Goal: Transaction & Acquisition: Purchase product/service

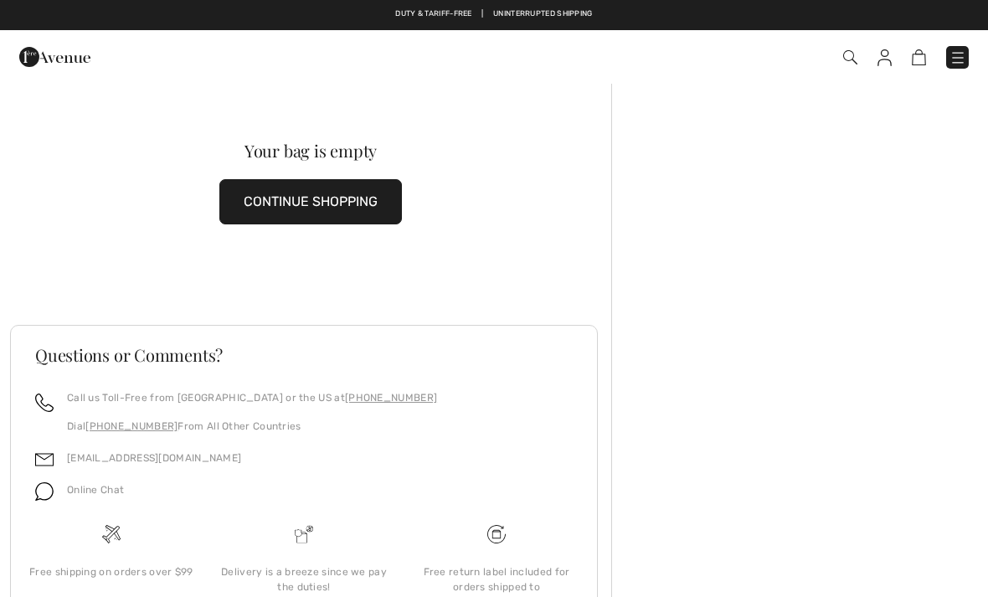
click at [924, 64] on img at bounding box center [919, 57] width 14 height 16
click at [385, 199] on button "CONTINUE SHOPPING" at bounding box center [310, 201] width 183 height 45
click at [373, 208] on button "CONTINUE SHOPPING" at bounding box center [310, 201] width 183 height 45
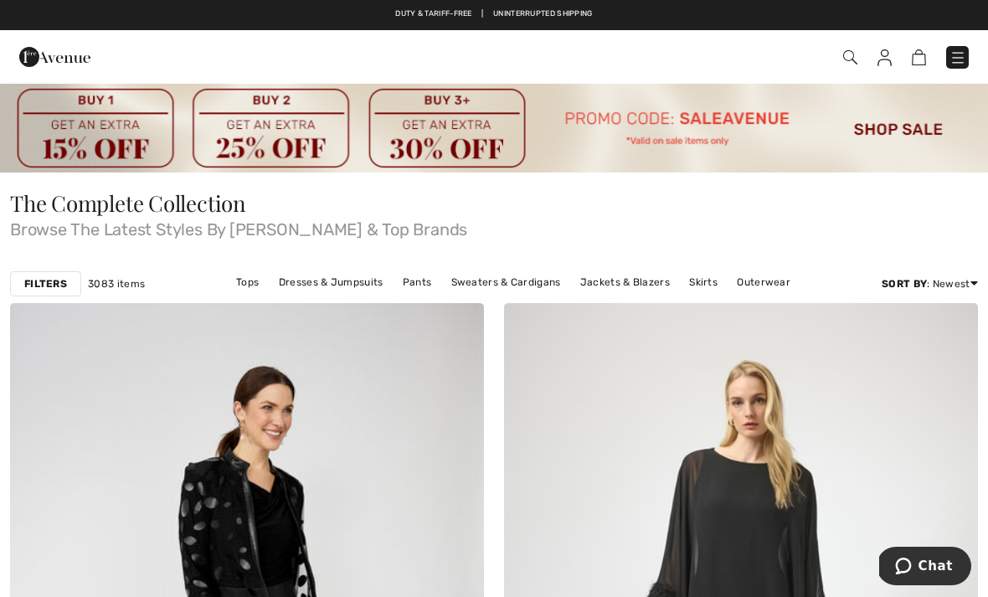
click at [68, 278] on div "Filters" at bounding box center [45, 283] width 71 height 25
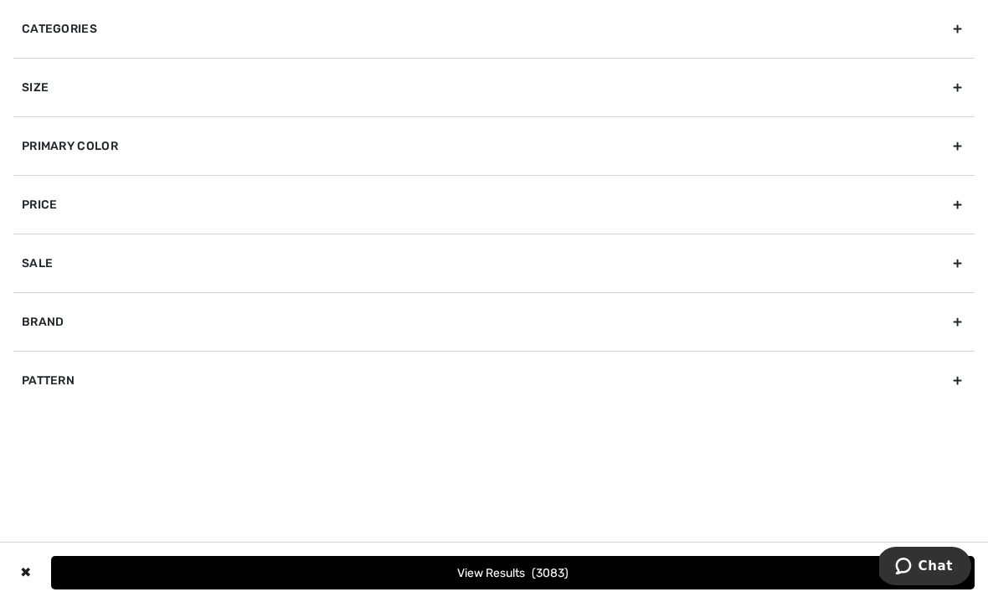
click at [95, 28] on div "Categories" at bounding box center [493, 29] width 961 height 58
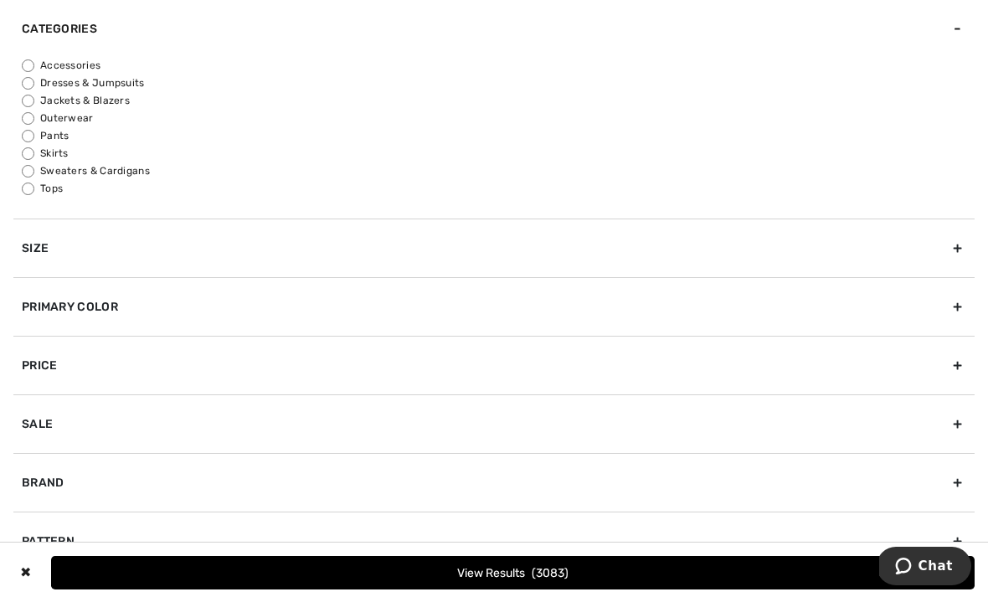
click at [37, 95] on label "Jackets & Blazers" at bounding box center [498, 100] width 953 height 15
click at [34, 95] on input "Jackets & Blazers" at bounding box center [28, 101] width 13 height 13
radio input "true"
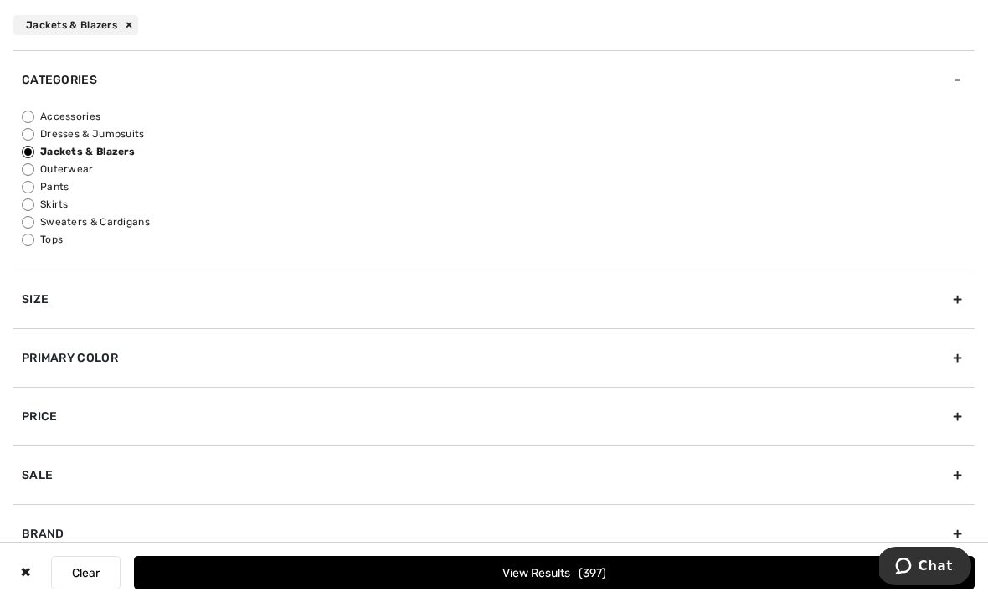
click at [579, 579] on span "397" at bounding box center [593, 573] width 28 height 14
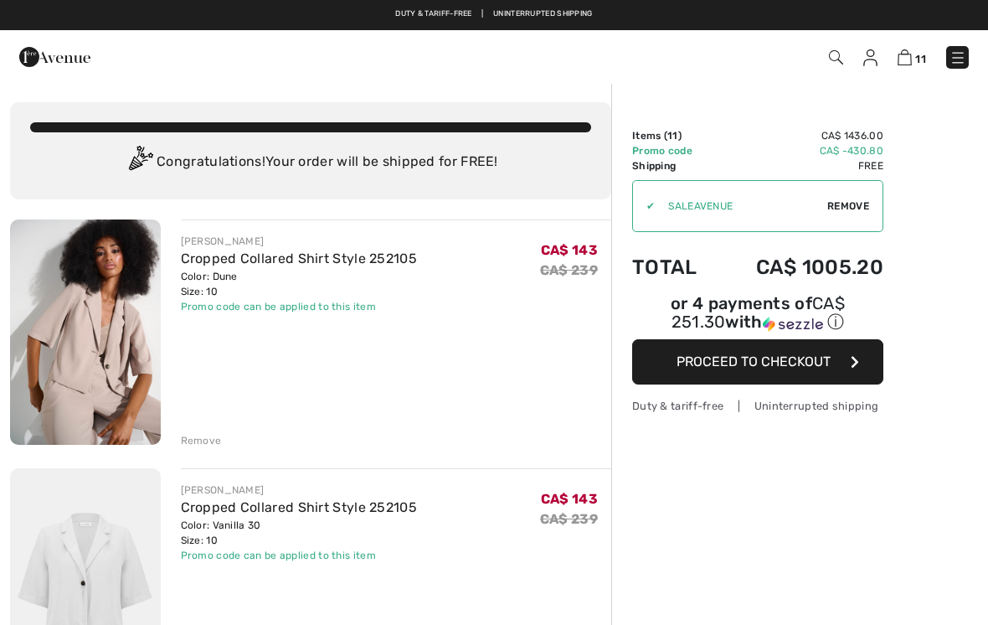
click at [916, 53] on span "11" at bounding box center [920, 59] width 11 height 13
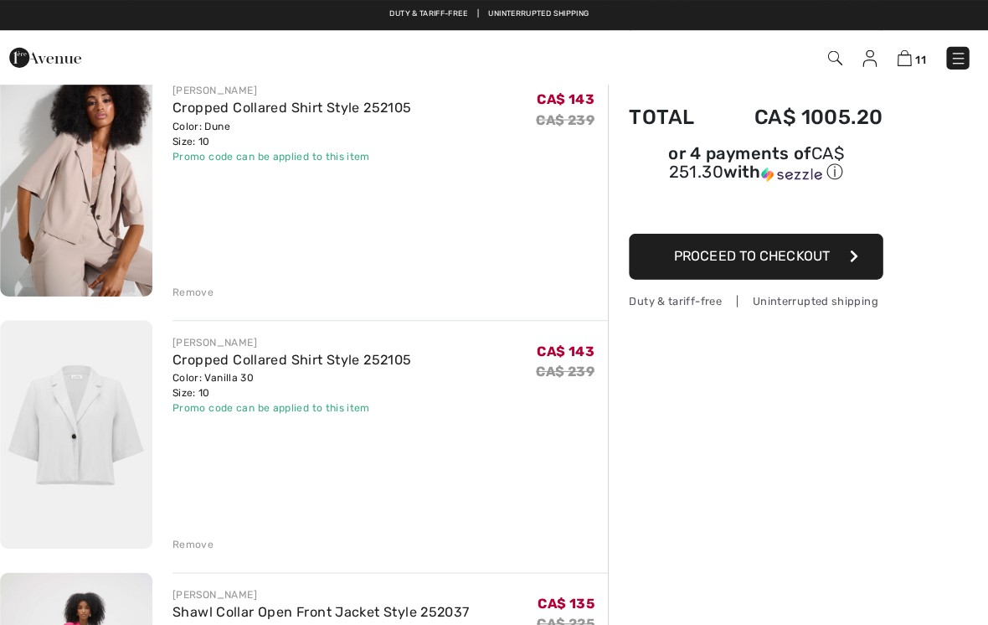
scroll to position [151, 0]
click at [181, 288] on div "Remove" at bounding box center [201, 289] width 41 height 15
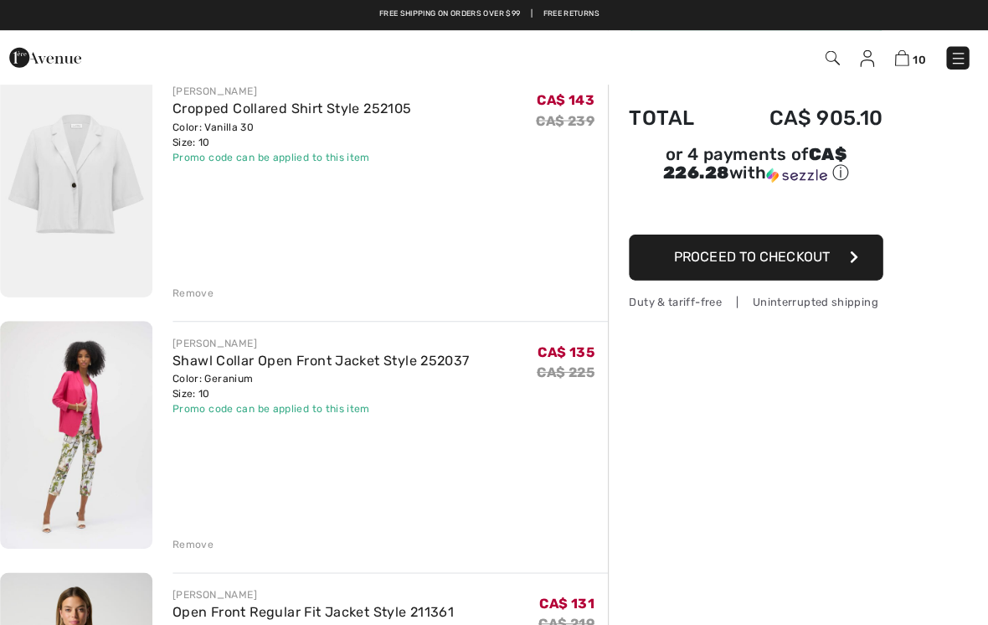
click at [199, 533] on div "Remove" at bounding box center [201, 538] width 41 height 15
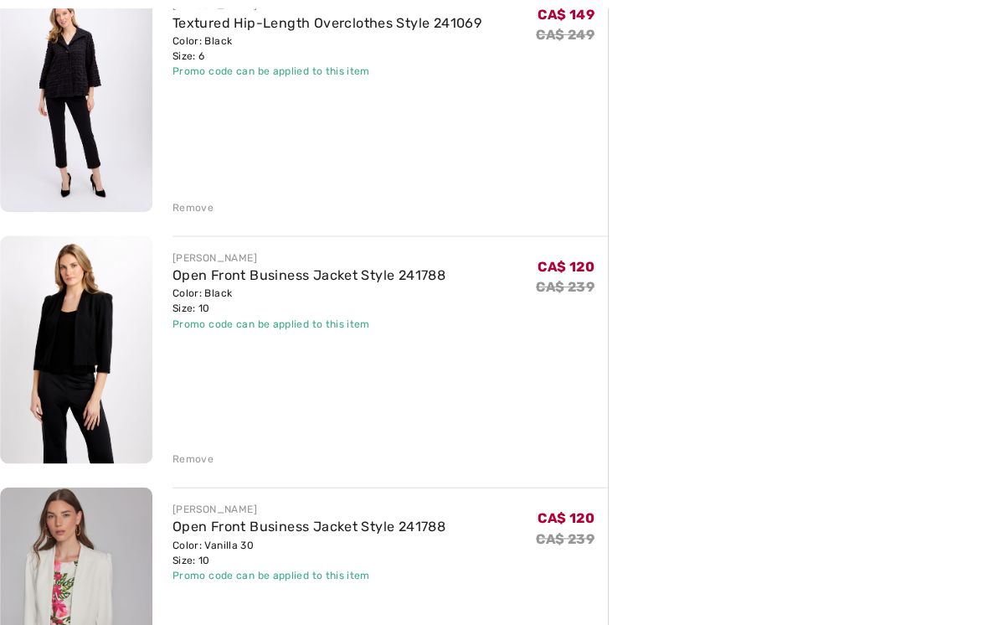
scroll to position [1235, 0]
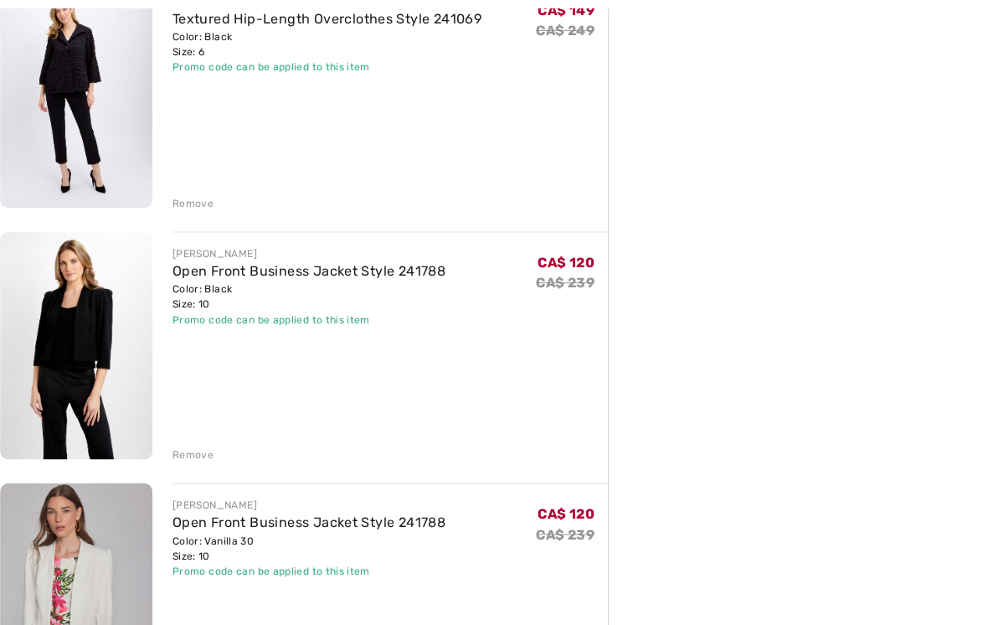
click at [195, 447] on div "Remove" at bounding box center [201, 449] width 41 height 15
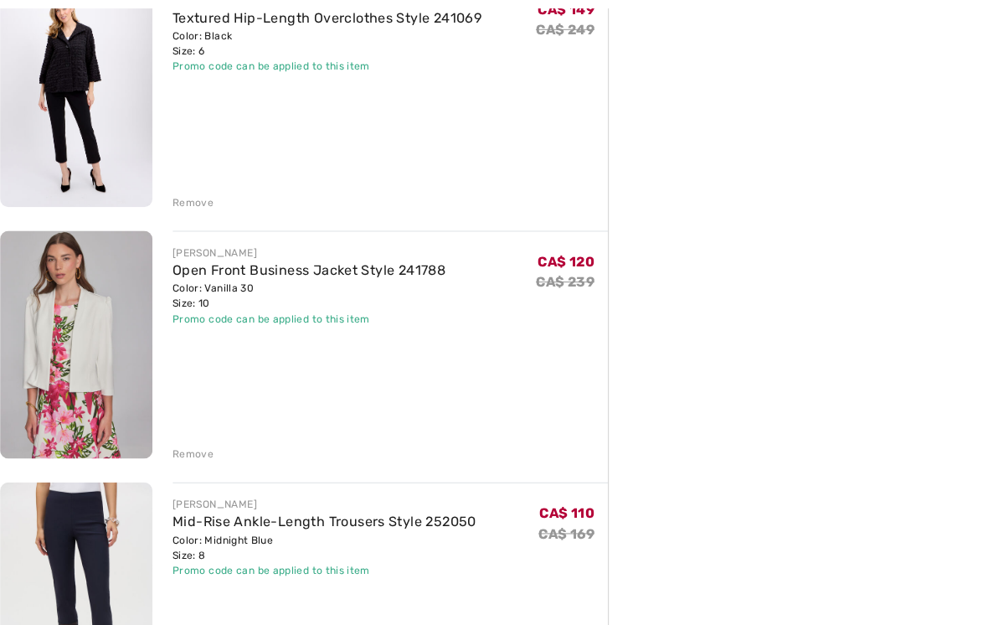
click at [196, 443] on div "Remove" at bounding box center [201, 448] width 41 height 15
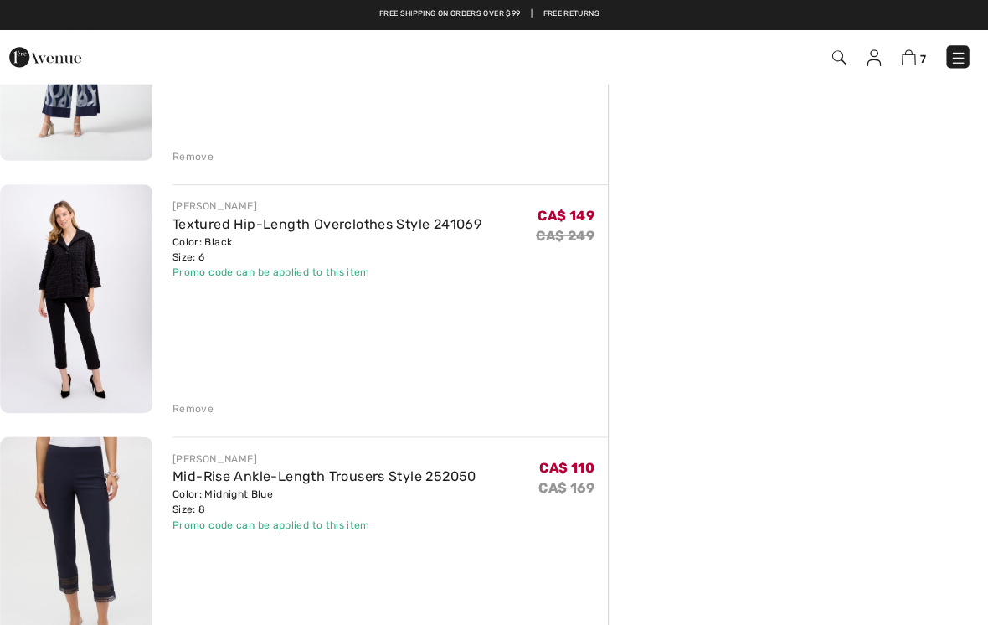
scroll to position [1029, 0]
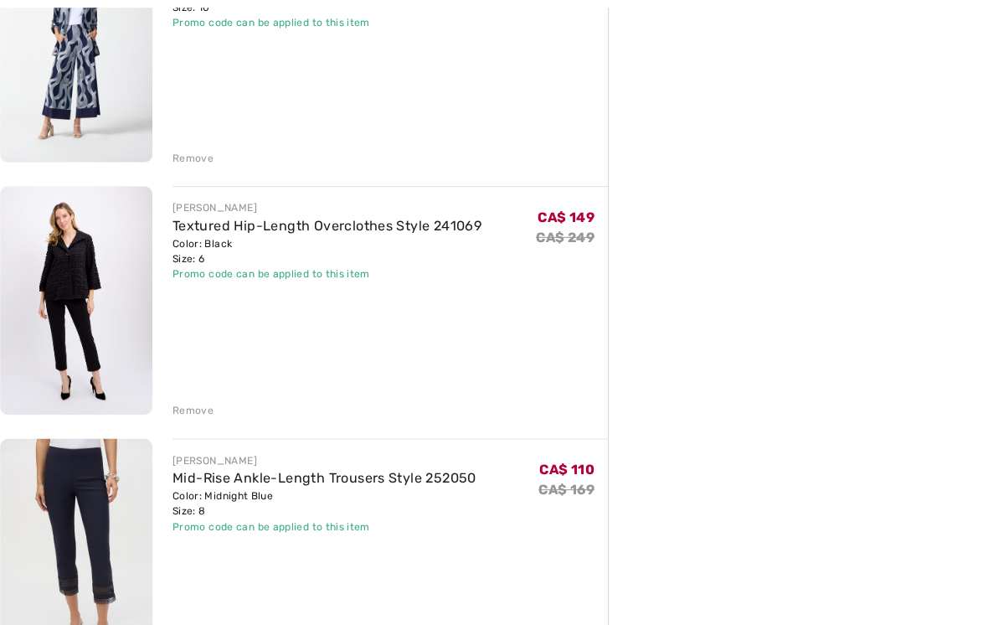
click at [196, 409] on div "Remove" at bounding box center [201, 406] width 41 height 15
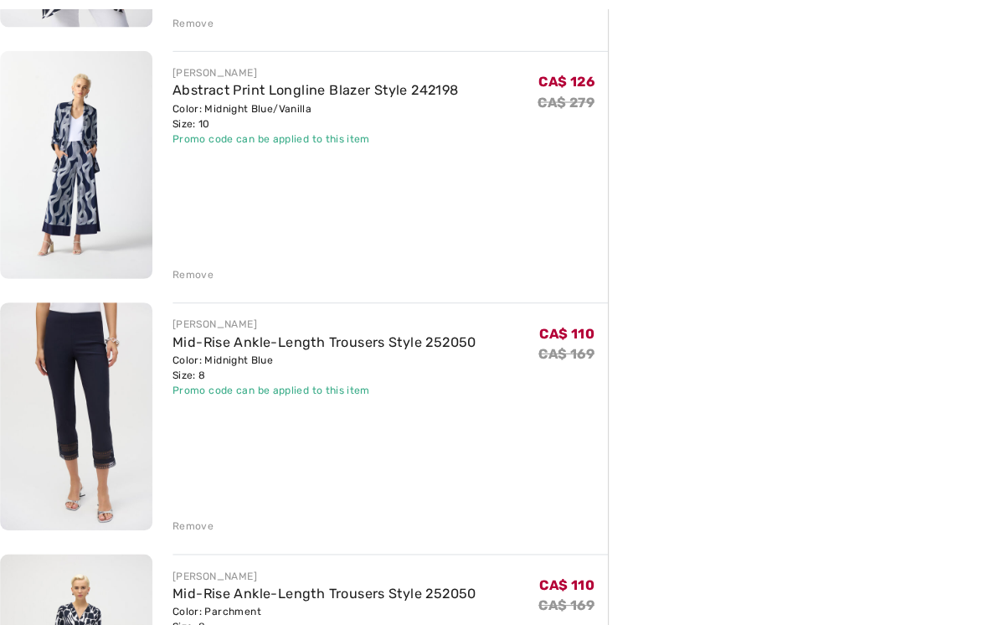
scroll to position [915, 0]
click at [206, 519] on div "Remove" at bounding box center [201, 520] width 41 height 15
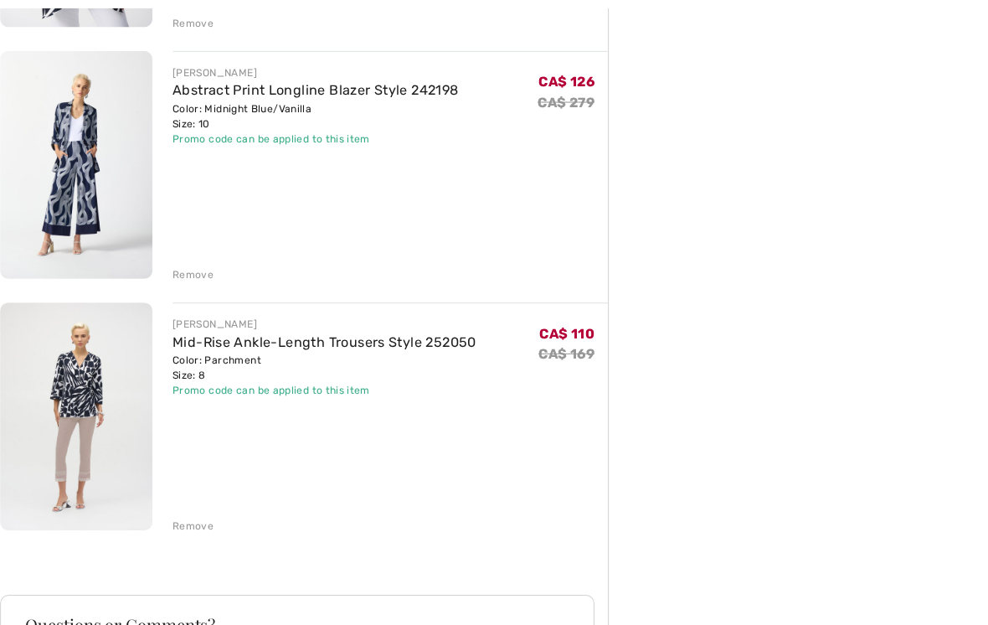
click at [199, 522] on div "Remove" at bounding box center [201, 520] width 41 height 15
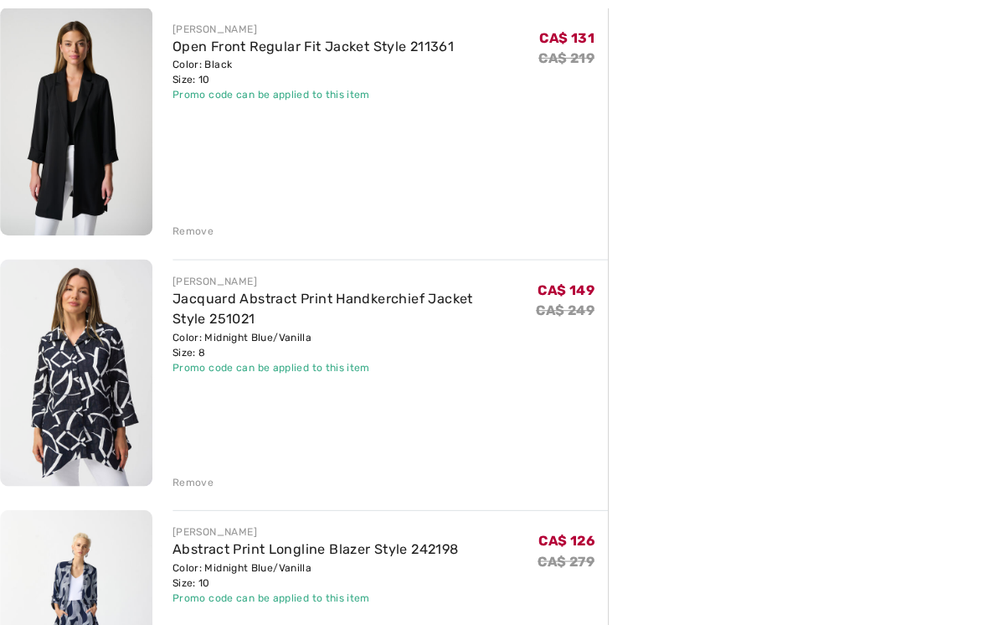
scroll to position [461, 0]
click at [201, 477] on div "Remove" at bounding box center [201, 476] width 41 height 15
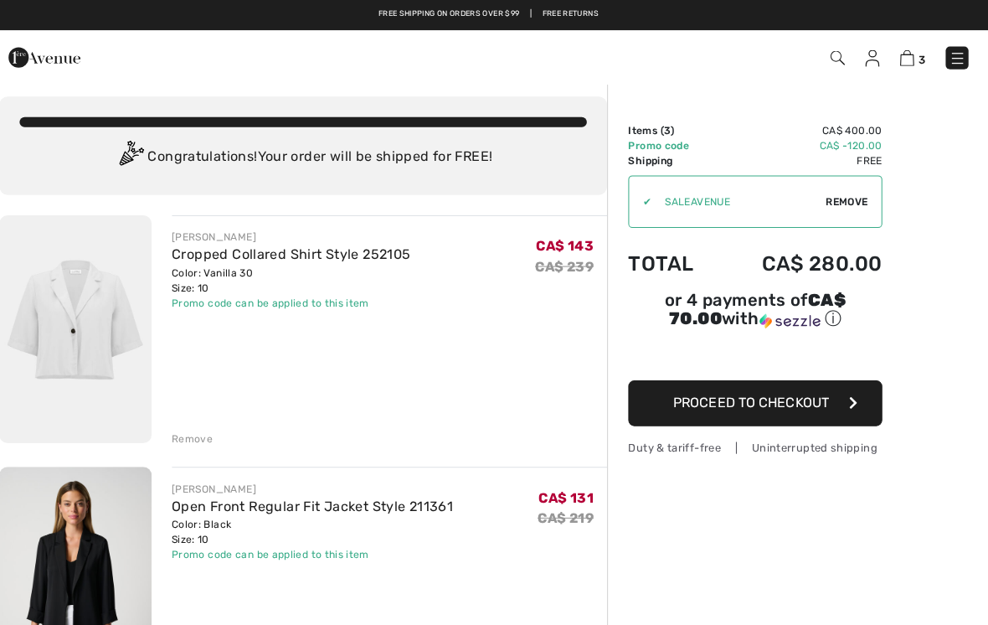
scroll to position [0, 0]
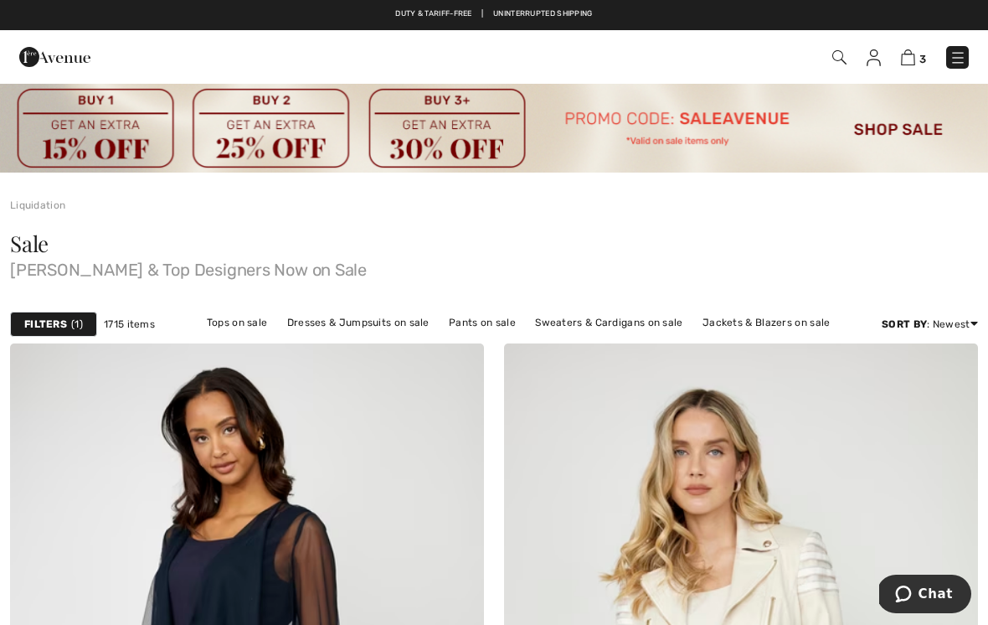
click at [253, 326] on link "Tops on sale" at bounding box center [237, 323] width 78 height 22
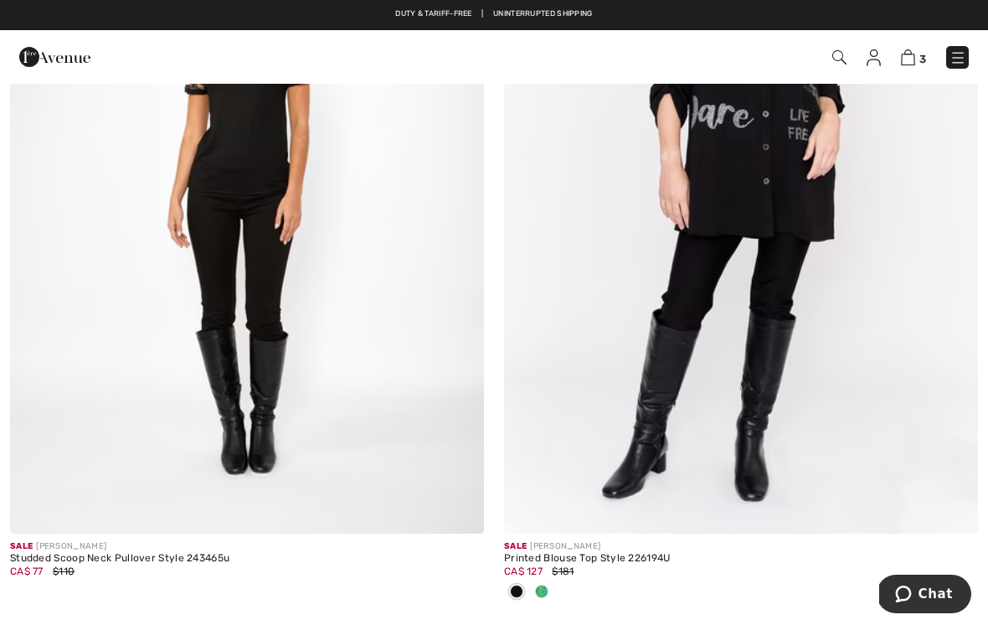
scroll to position [5342, 0]
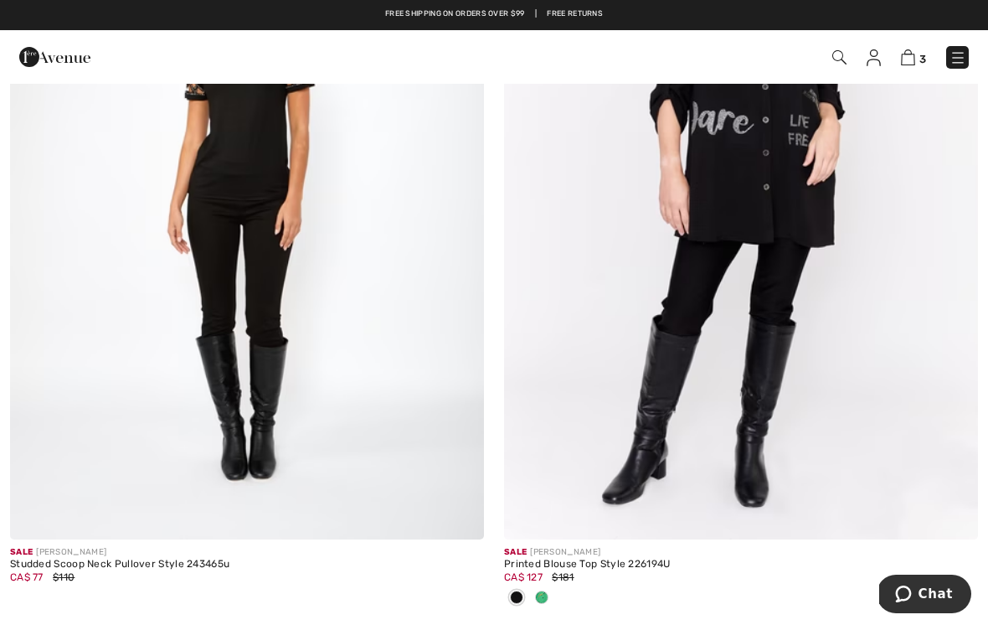
click at [832, 206] on img at bounding box center [741, 183] width 474 height 711
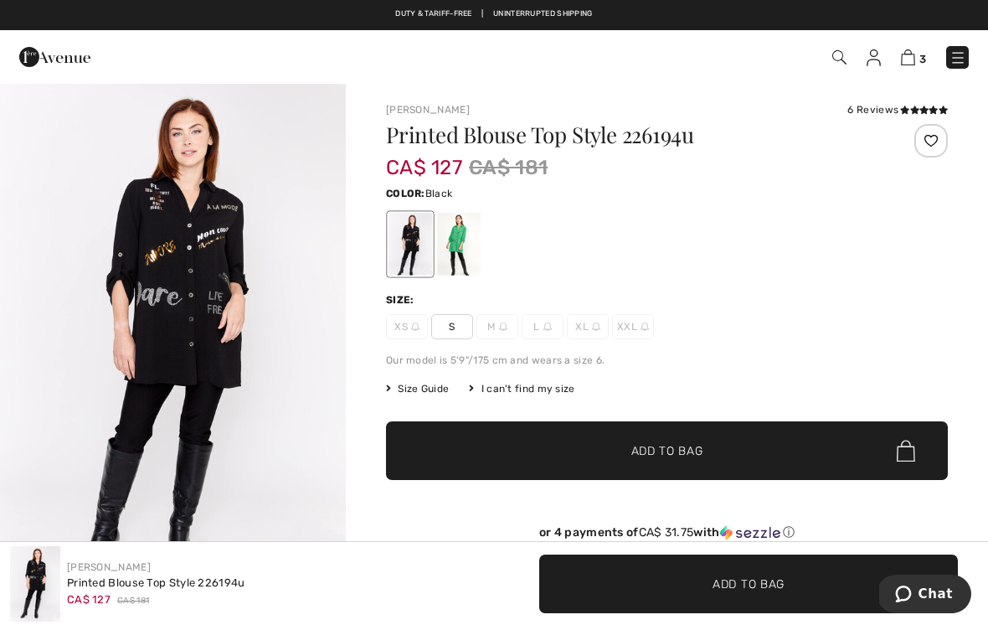
click at [467, 237] on div at bounding box center [459, 244] width 44 height 63
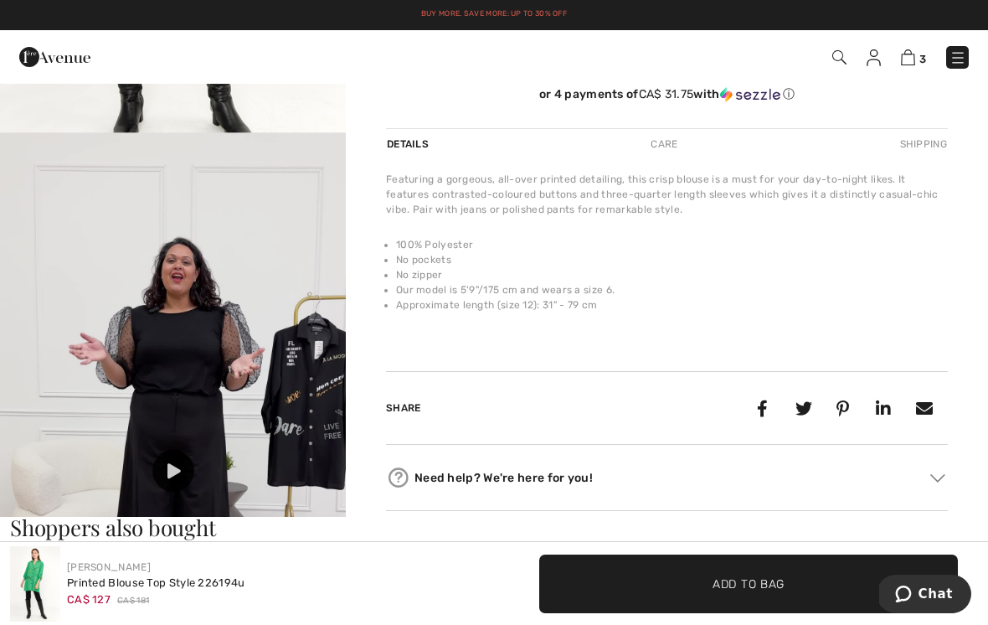
click at [291, 357] on img at bounding box center [173, 439] width 346 height 615
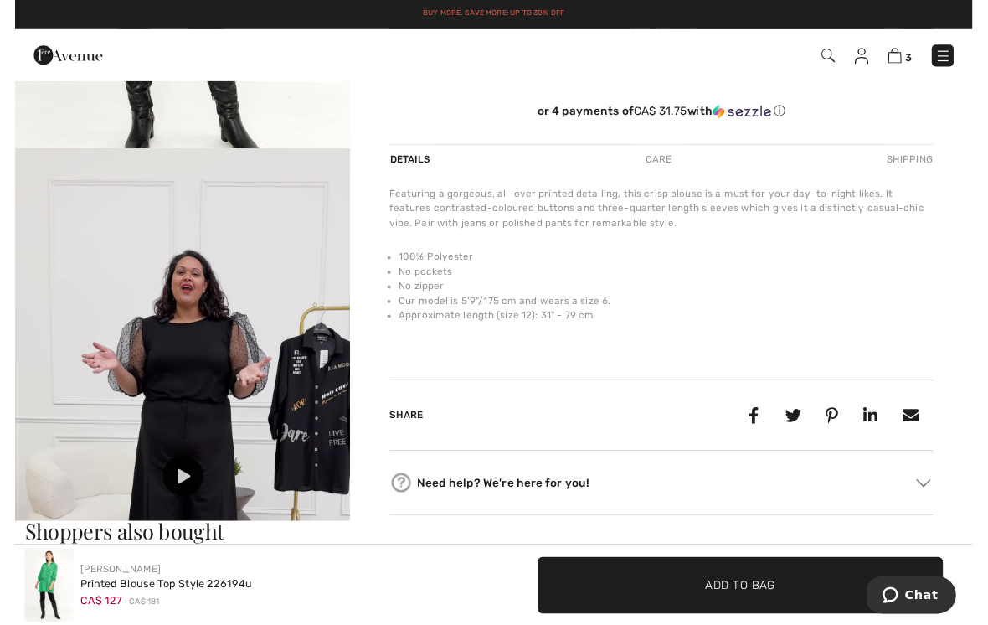
scroll to position [438, 0]
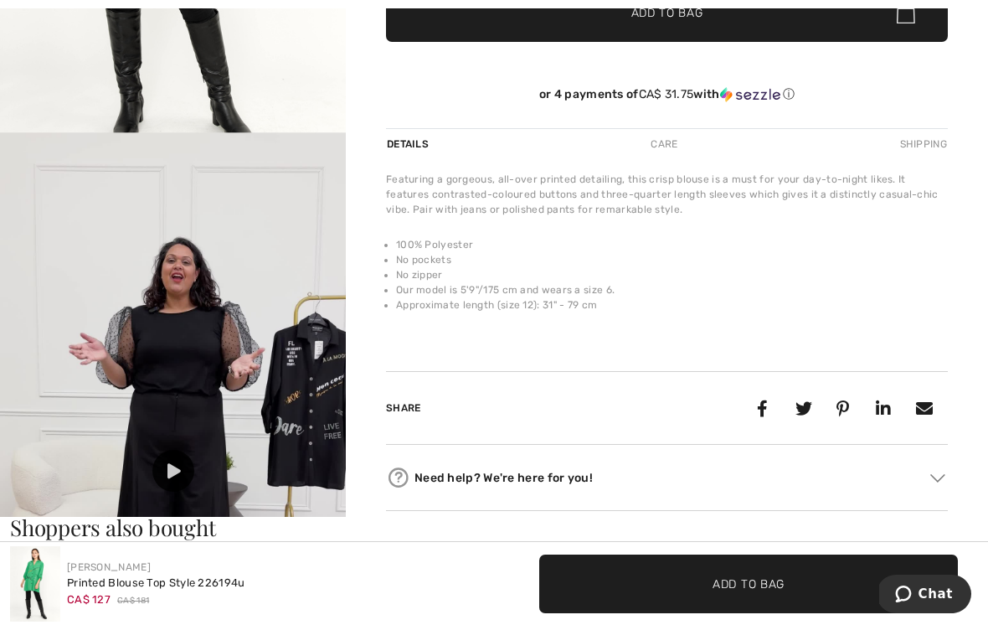
click at [277, 384] on img at bounding box center [173, 439] width 346 height 615
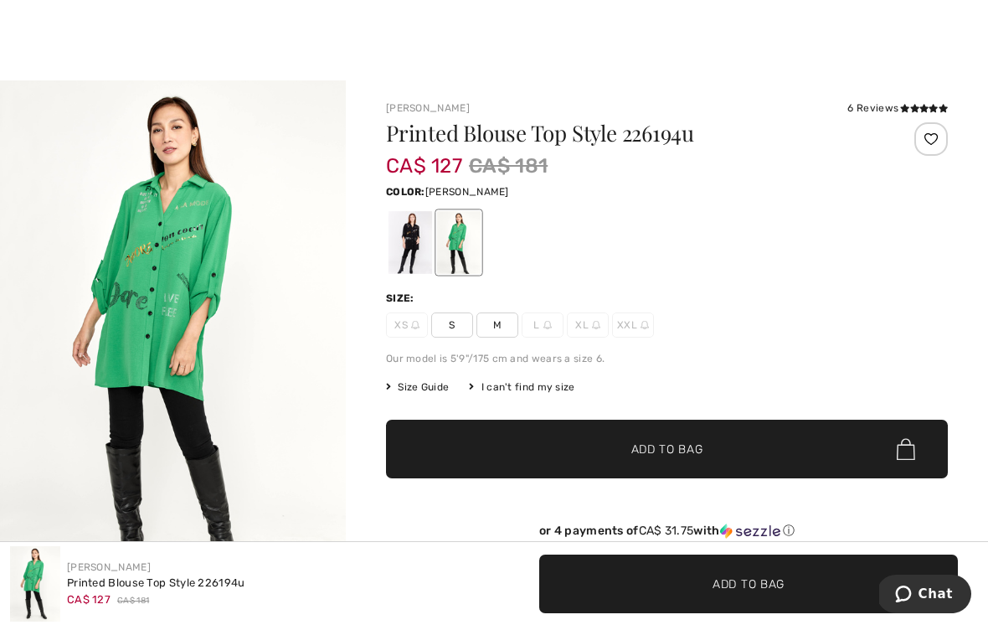
scroll to position [5, 0]
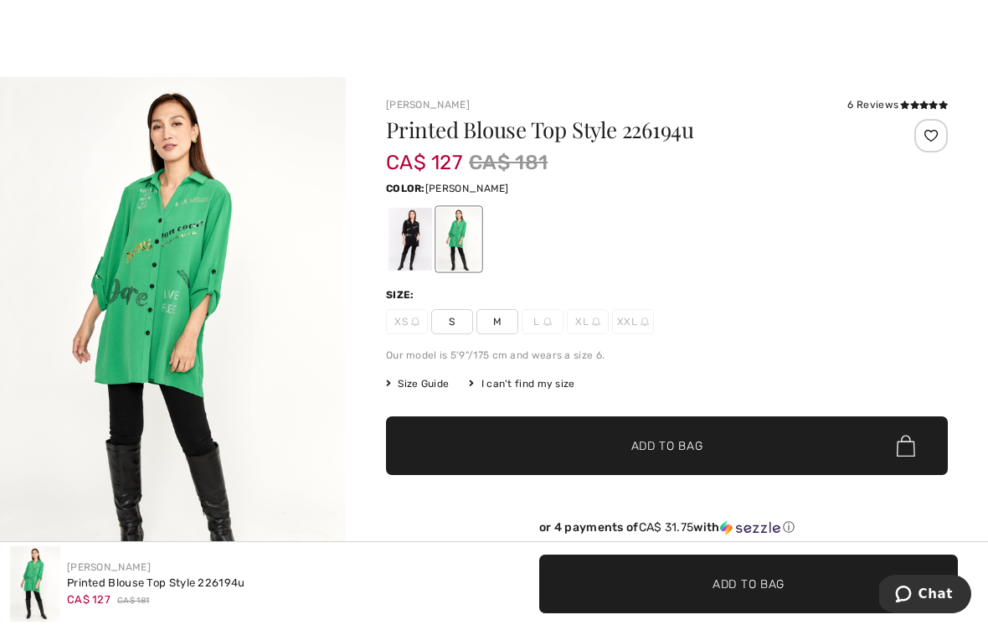
click at [502, 328] on span "M" at bounding box center [497, 321] width 42 height 25
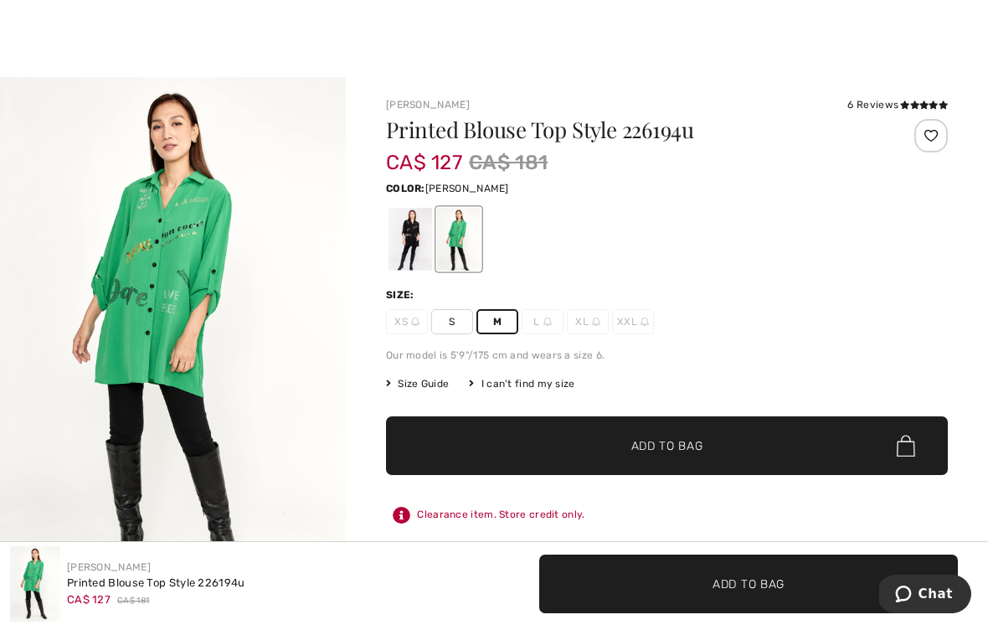
click at [181, 296] on img "1 / 1" at bounding box center [173, 336] width 346 height 519
click at [416, 242] on div at bounding box center [411, 239] width 44 height 63
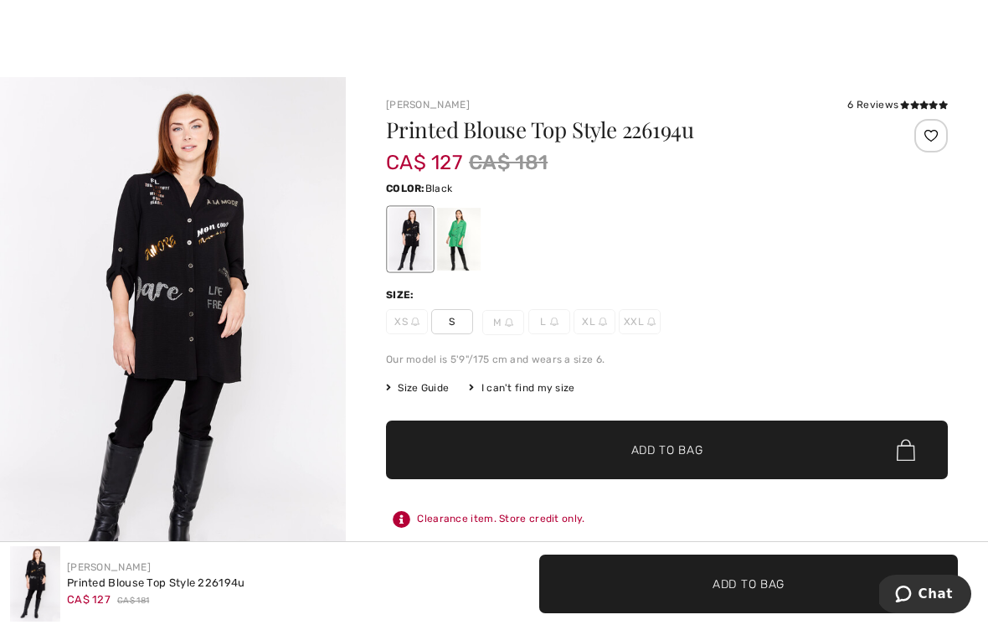
click at [453, 231] on div at bounding box center [459, 239] width 44 height 63
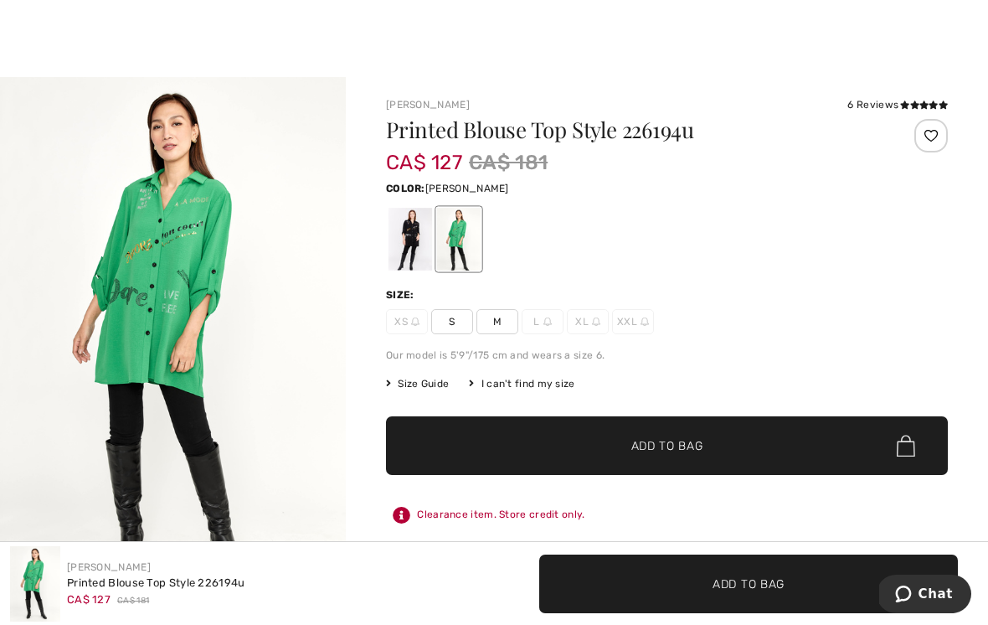
click at [507, 323] on span "M" at bounding box center [497, 321] width 42 height 25
click at [690, 443] on span "Add to Bag" at bounding box center [667, 446] width 72 height 18
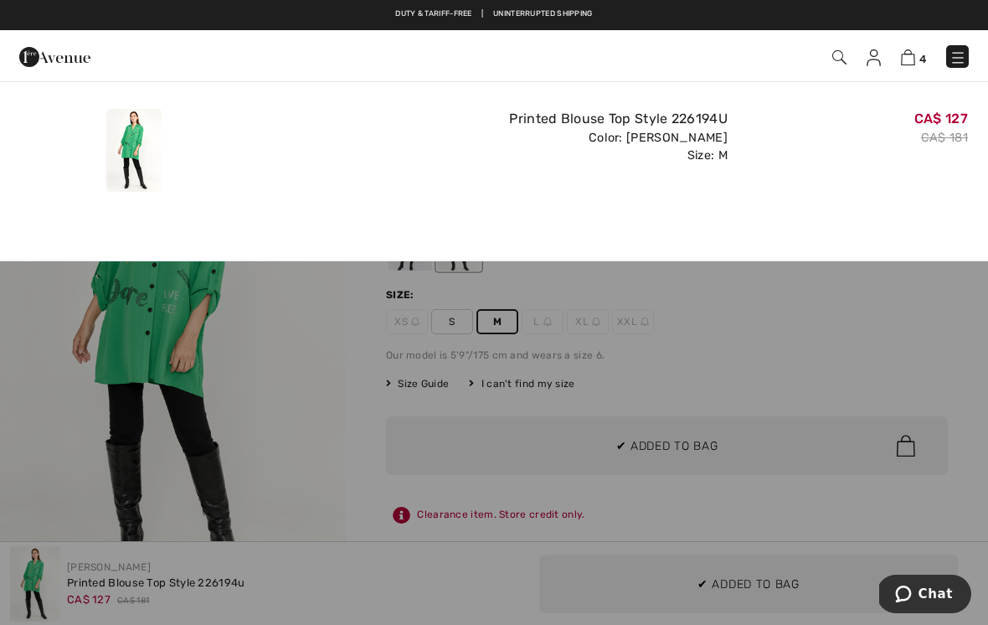
click at [356, 143] on div "Color: Kelly green Size: M" at bounding box center [493, 147] width 467 height 36
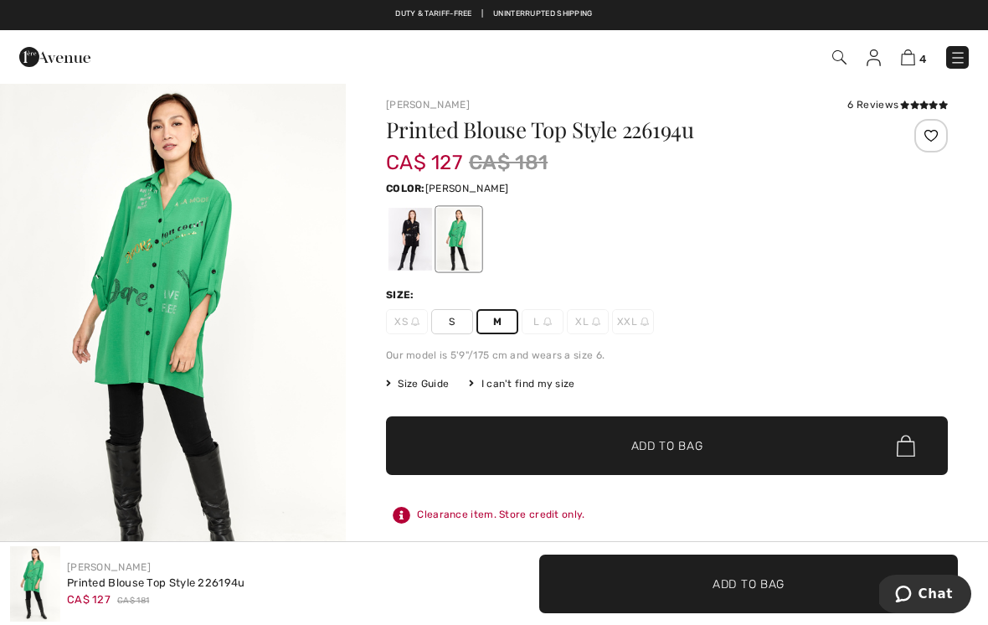
click at [893, 102] on div "6 Reviews" at bounding box center [897, 104] width 100 height 15
click at [904, 109] on icon at bounding box center [904, 104] width 9 height 8
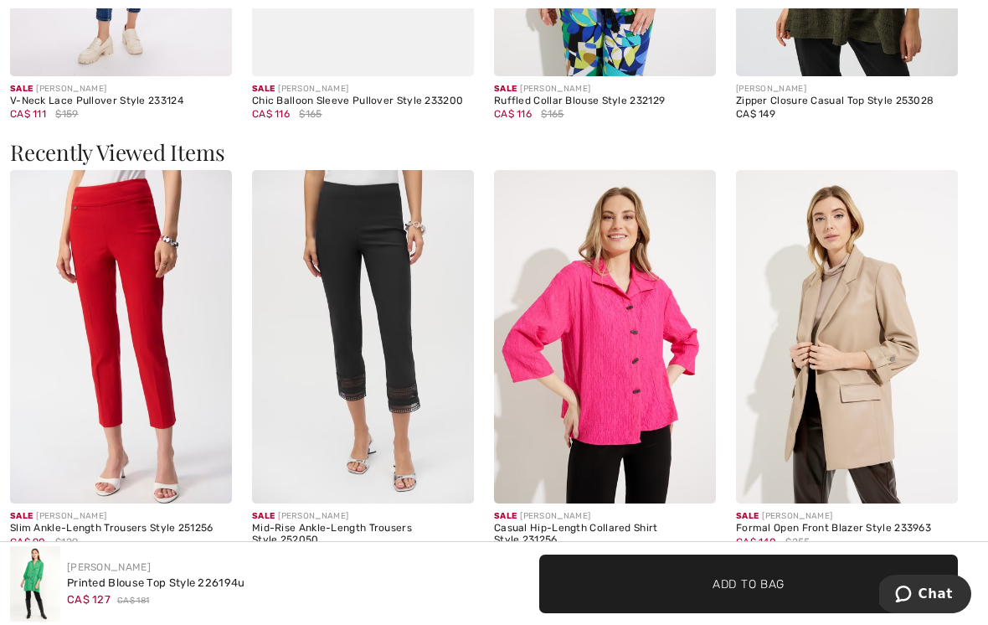
click at [911, 107] on div "Zipper Closure Casual Top Style 253028" at bounding box center [847, 101] width 222 height 12
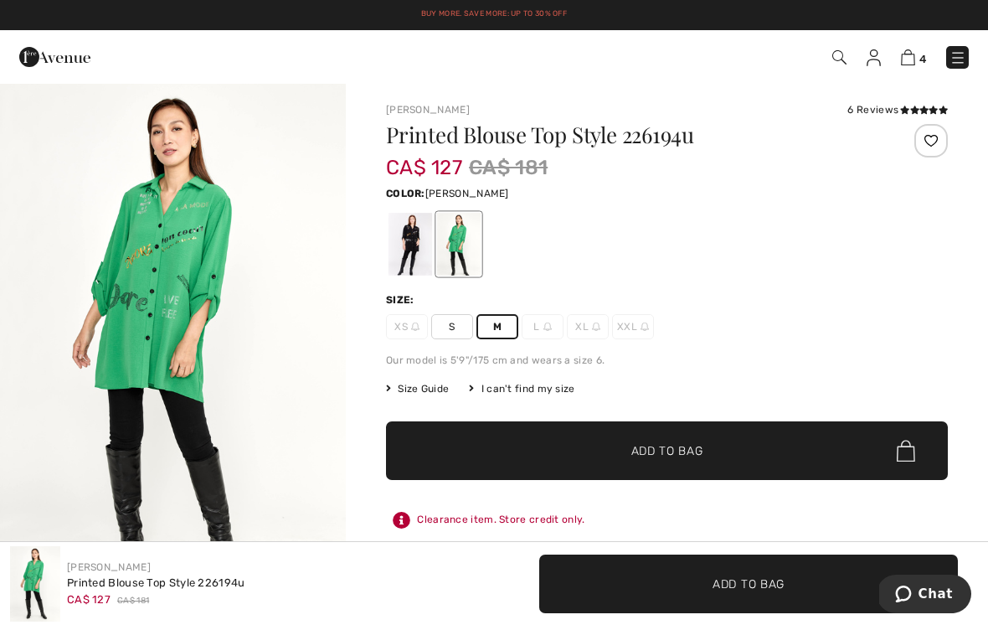
click at [907, 111] on icon at bounding box center [904, 110] width 9 height 8
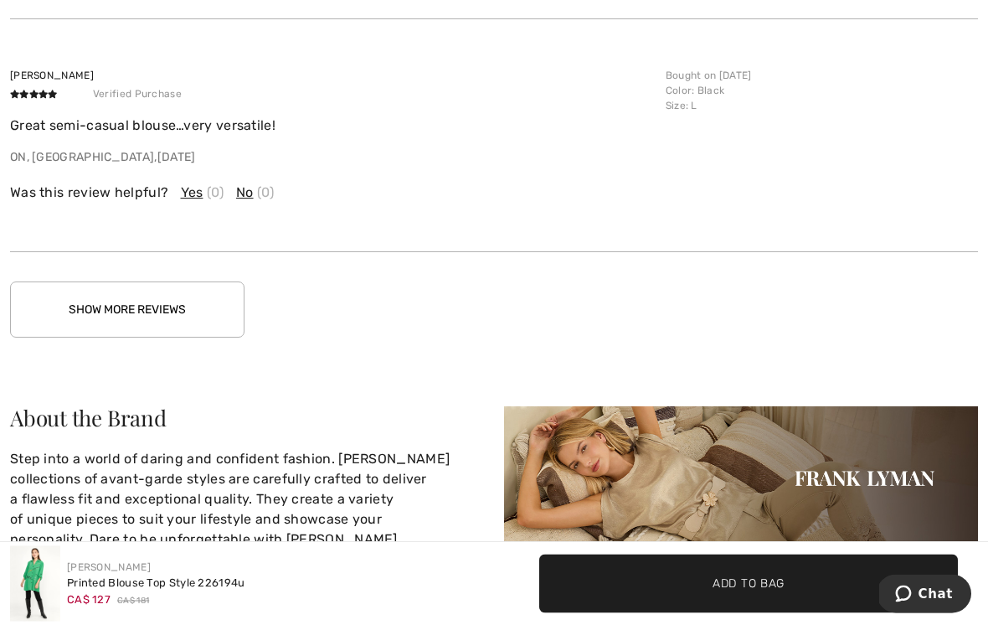
scroll to position [2745, 0]
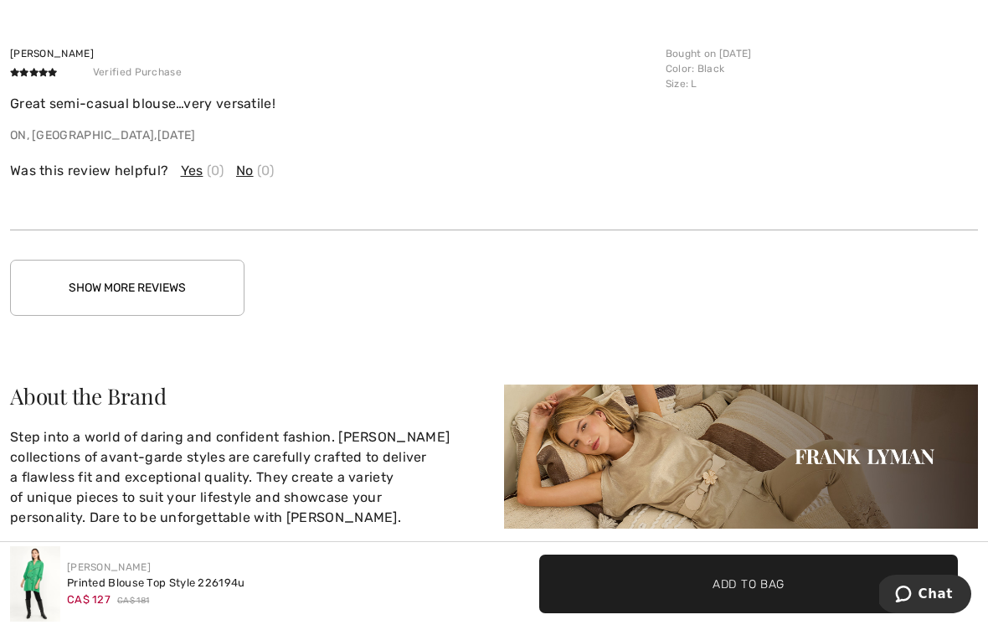
click at [187, 287] on button "Show More Reviews" at bounding box center [127, 288] width 234 height 56
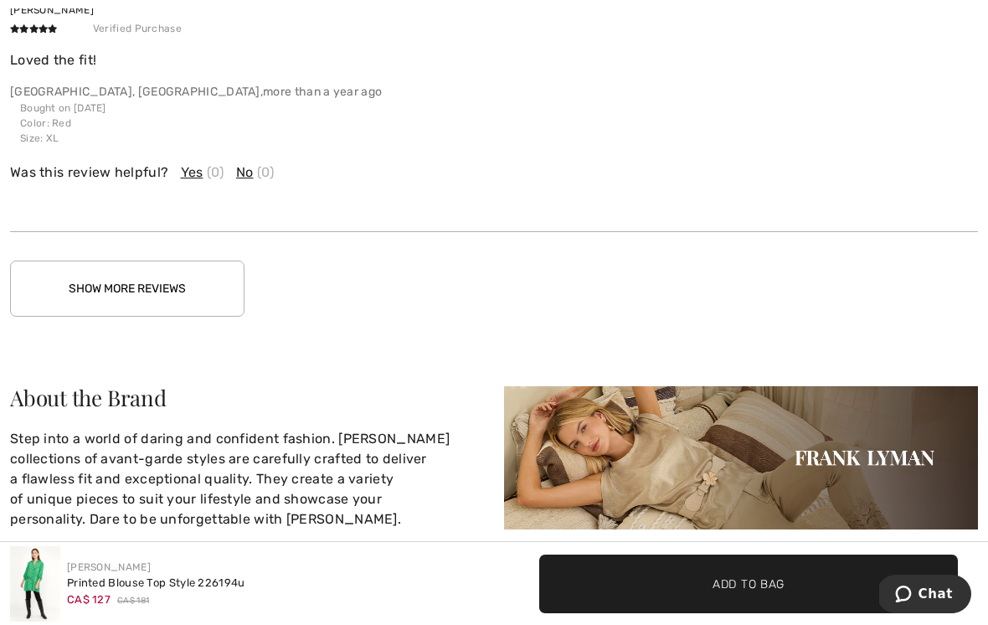
scroll to position [3581, 0]
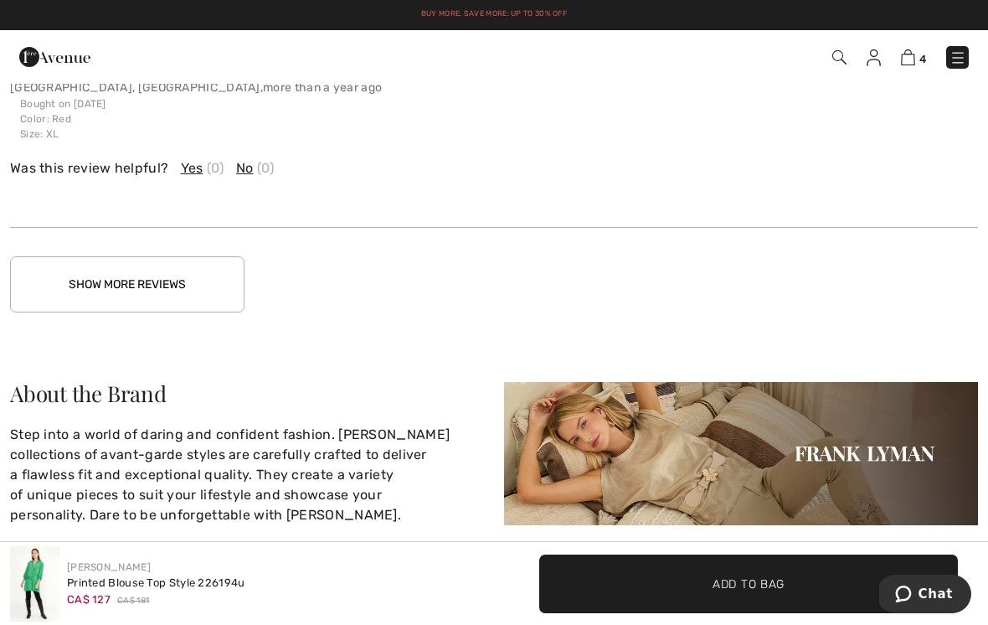
click at [206, 281] on button "Show More Reviews" at bounding box center [127, 284] width 234 height 56
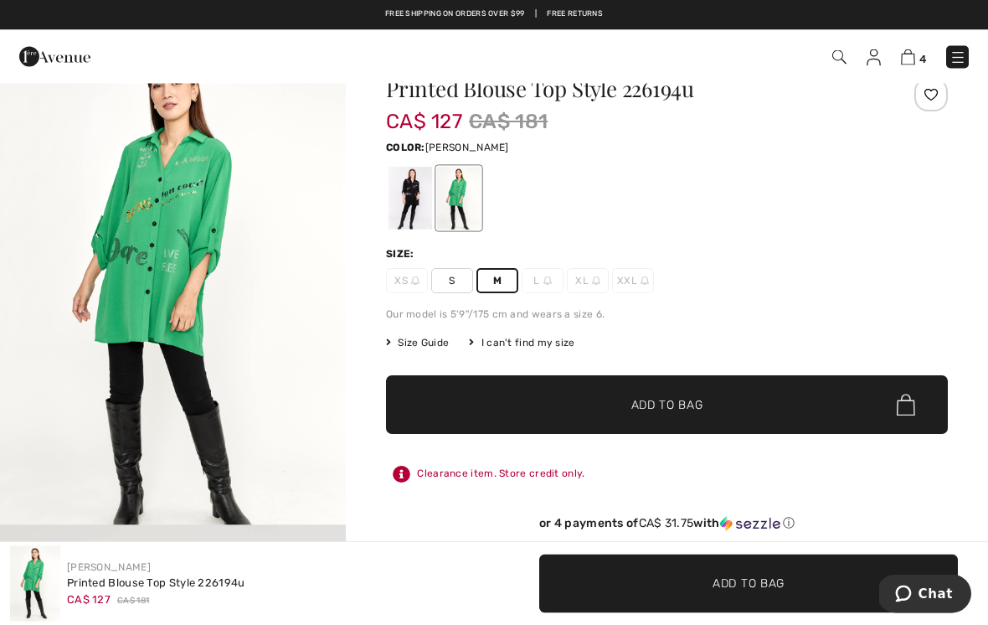
scroll to position [0, 0]
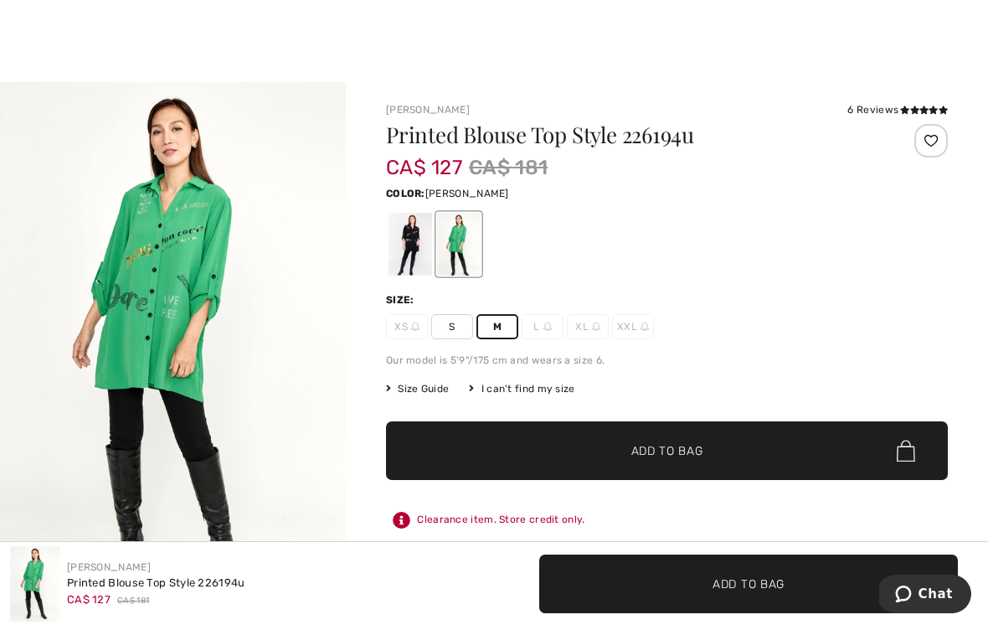
scroll to position [5, 0]
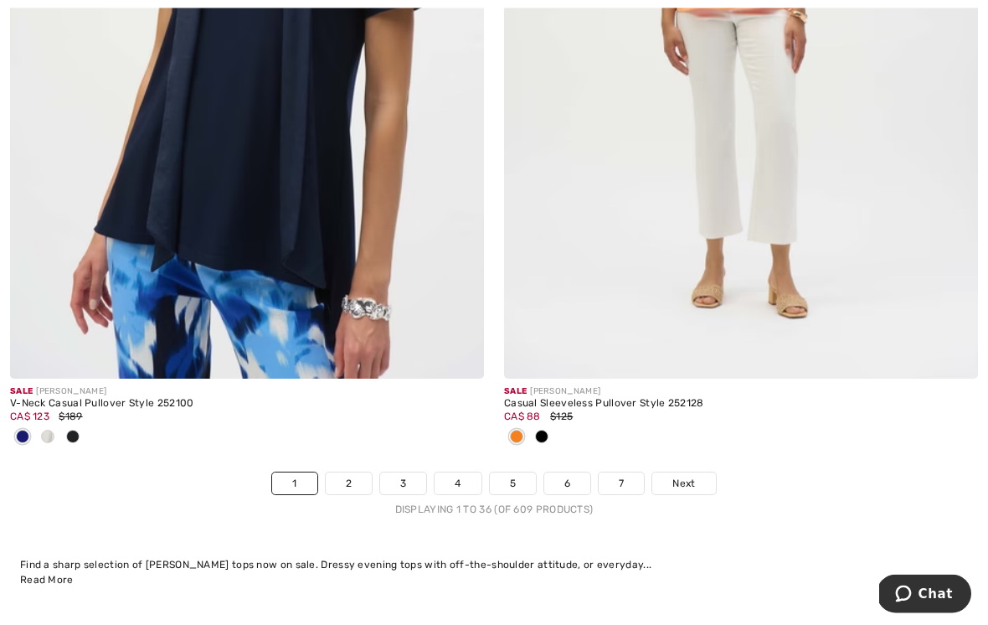
scroll to position [14480, 0]
click at [354, 472] on link "2" at bounding box center [349, 483] width 46 height 22
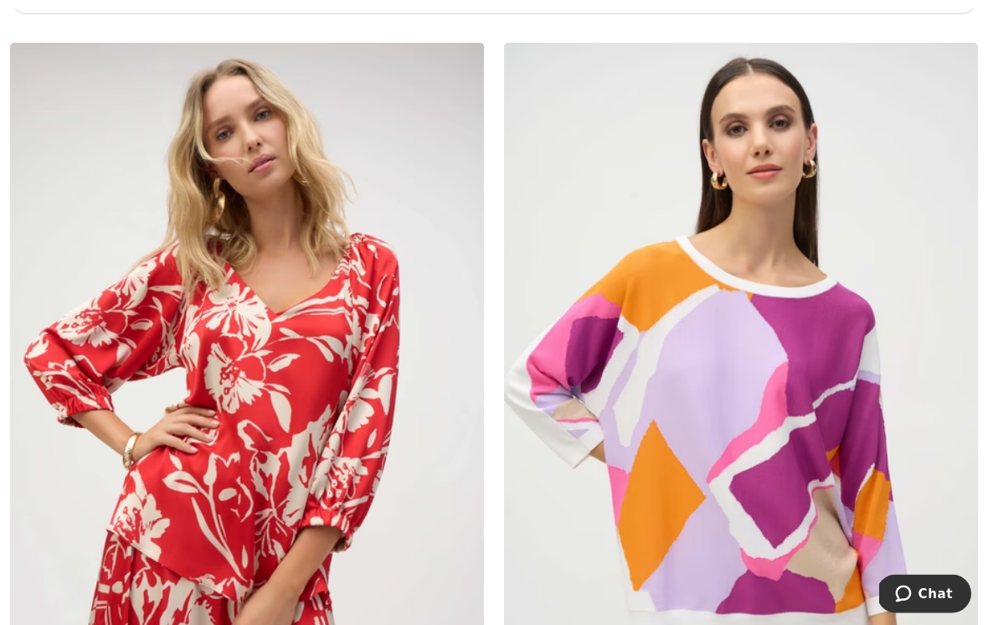
scroll to position [5422, 0]
